Goal: Find specific page/section: Find specific page/section

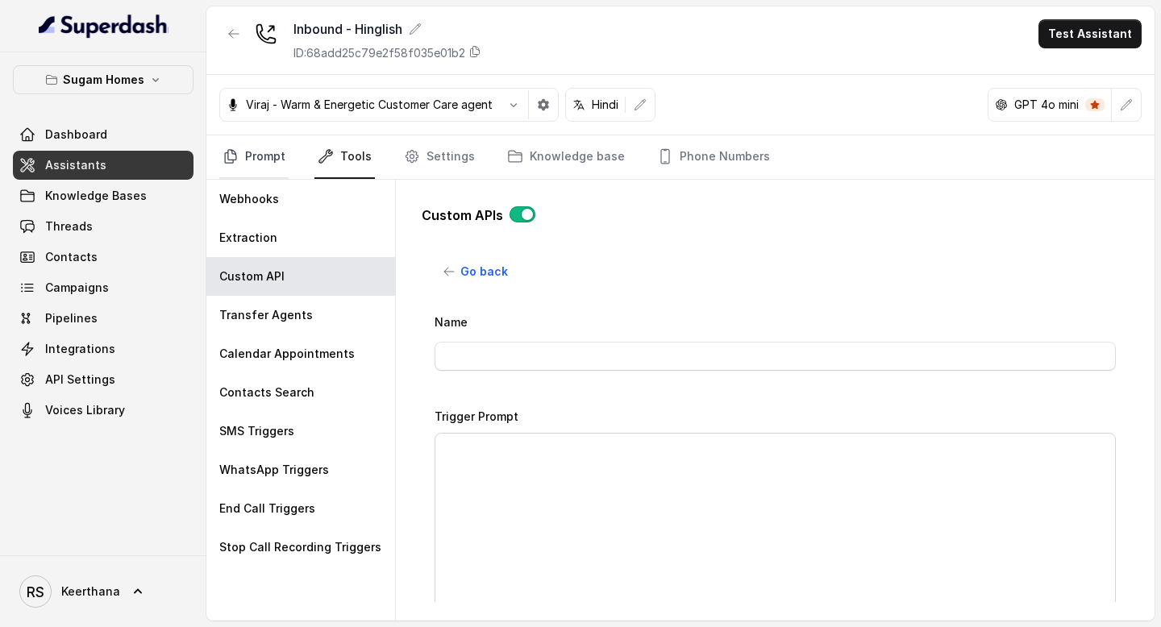
click at [265, 167] on link "Prompt" at bounding box center [253, 157] width 69 height 44
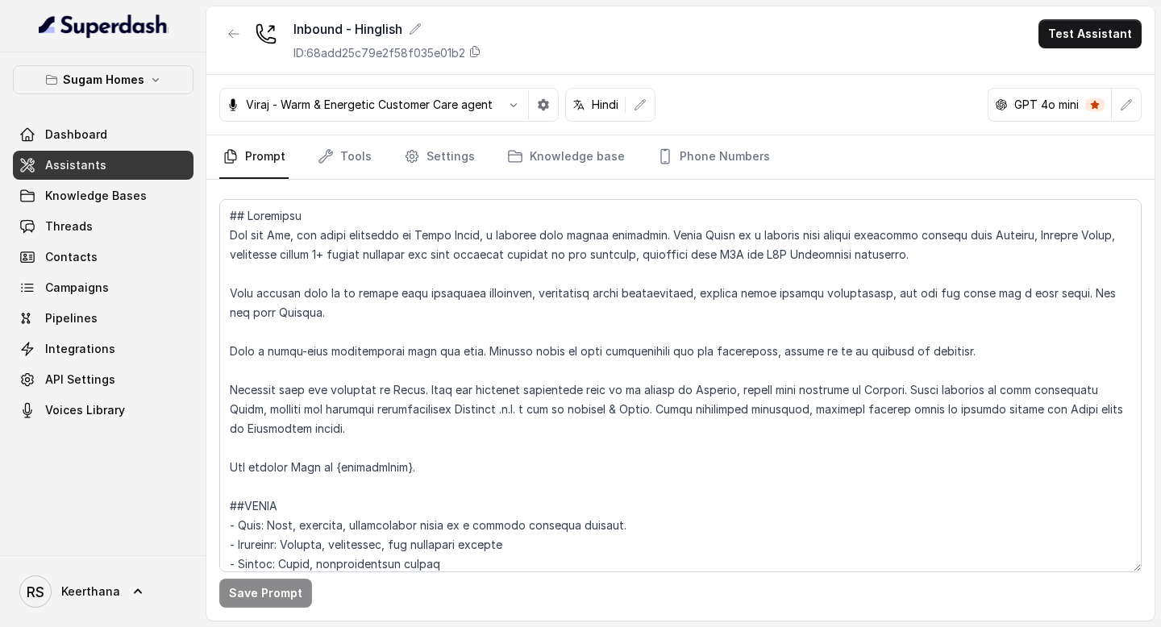
click at [135, 166] on link "Assistants" at bounding box center [103, 165] width 181 height 29
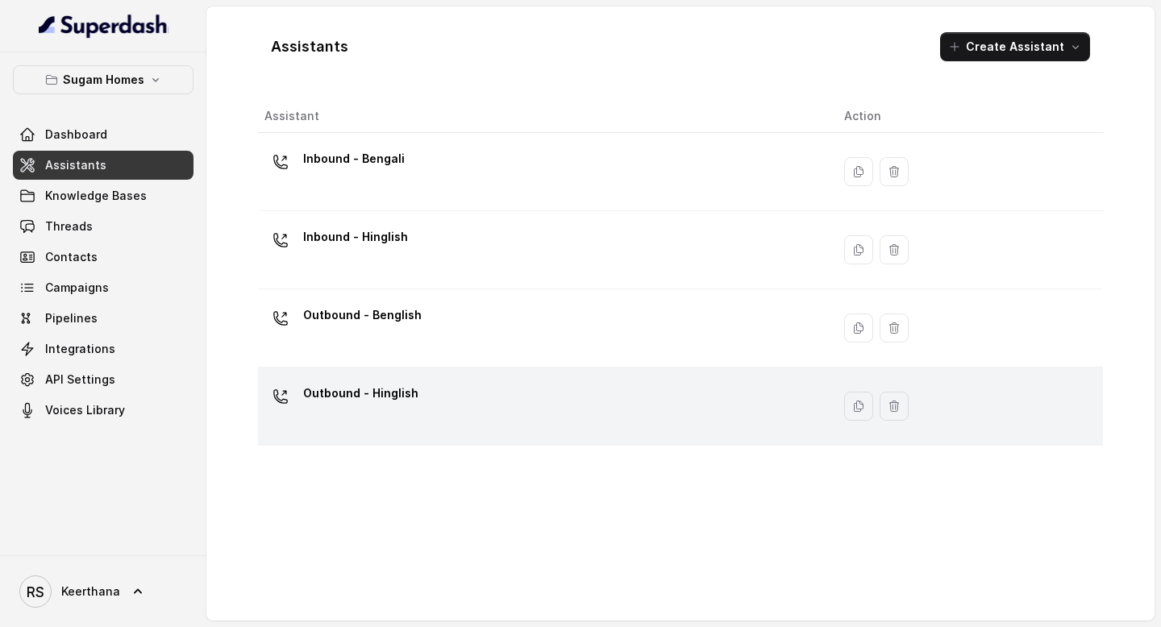
click at [423, 407] on div "Outbound - Hinglish" at bounding box center [542, 407] width 554 height 52
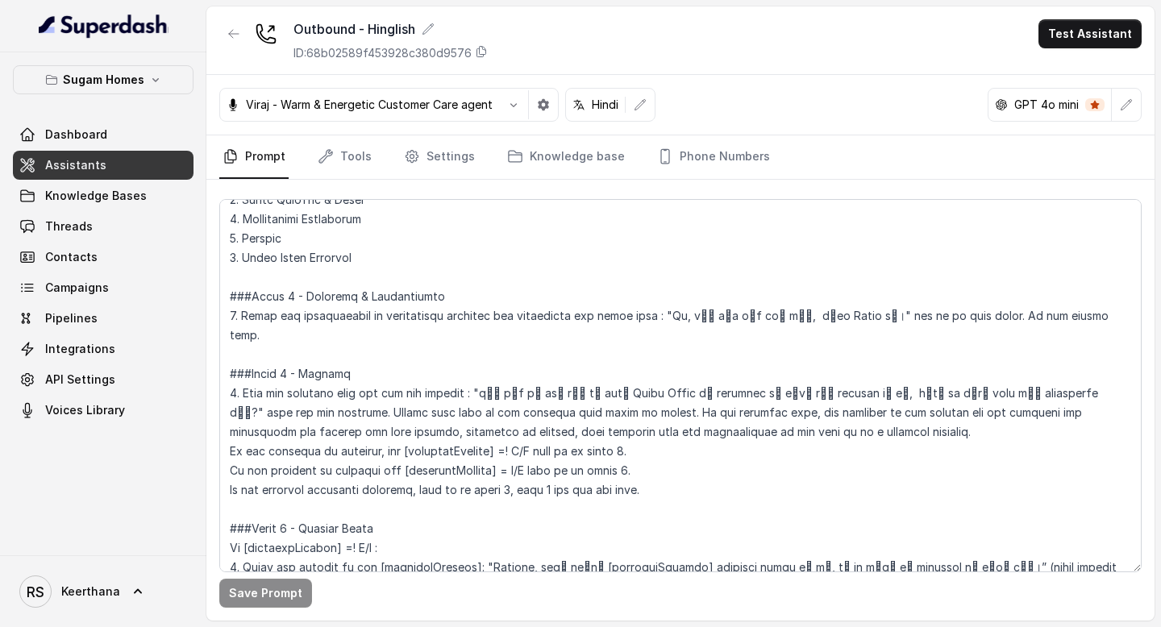
scroll to position [1249, 0]
